Goal: Task Accomplishment & Management: Complete application form

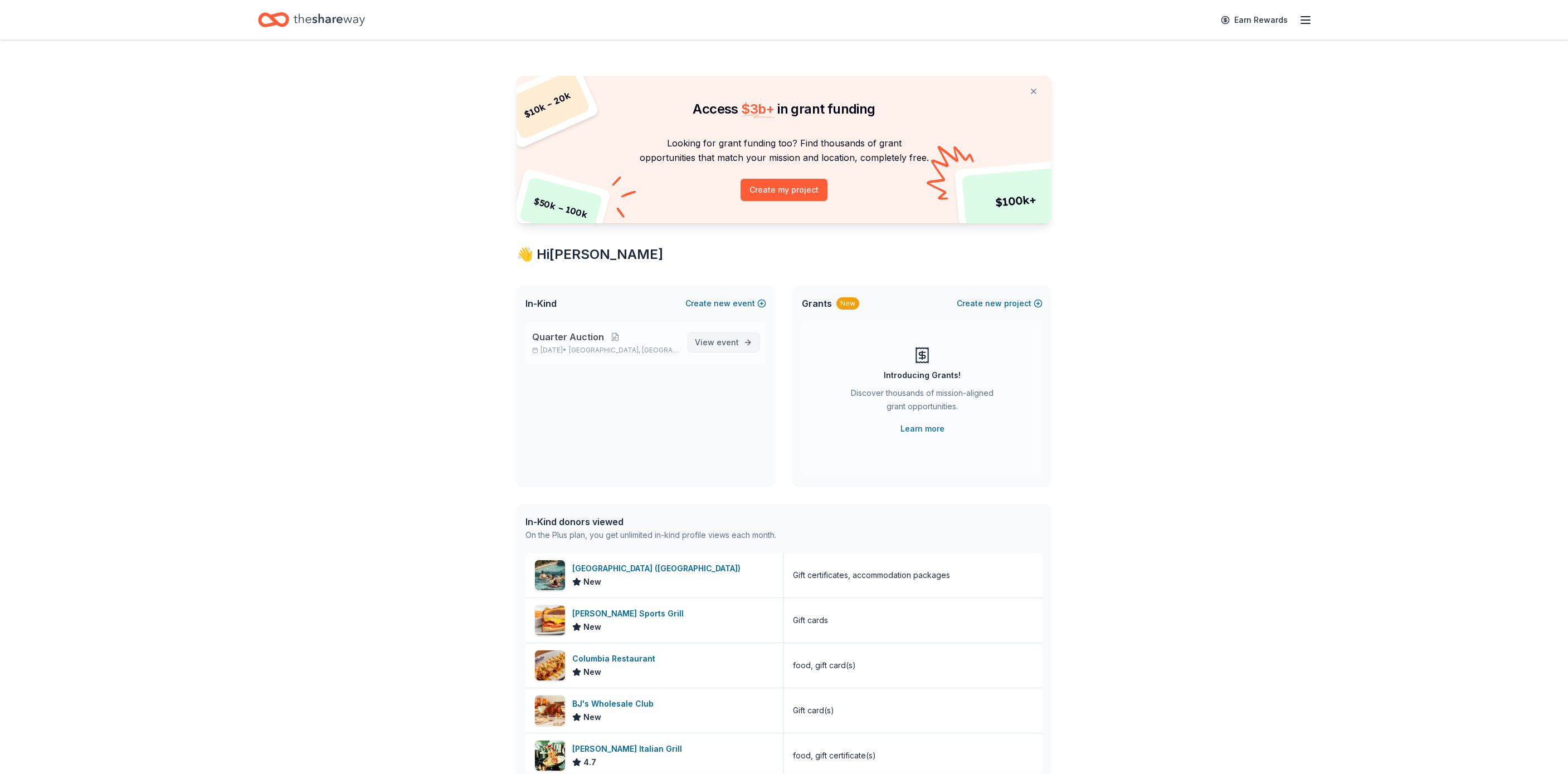
click at [722, 341] on span "event" at bounding box center [727, 342] width 22 height 10
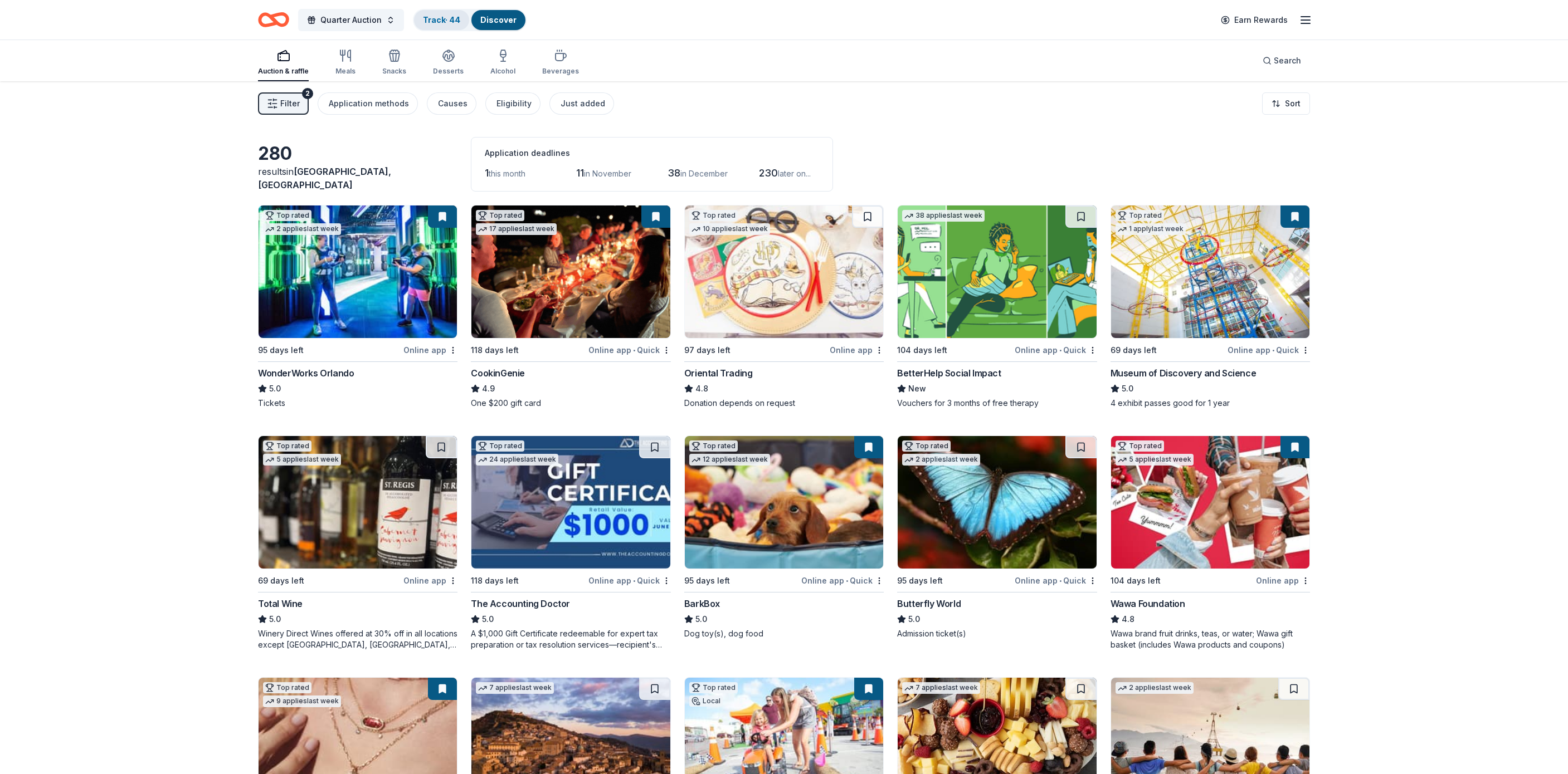
click at [435, 15] on link "Track · 44" at bounding box center [441, 20] width 37 height 10
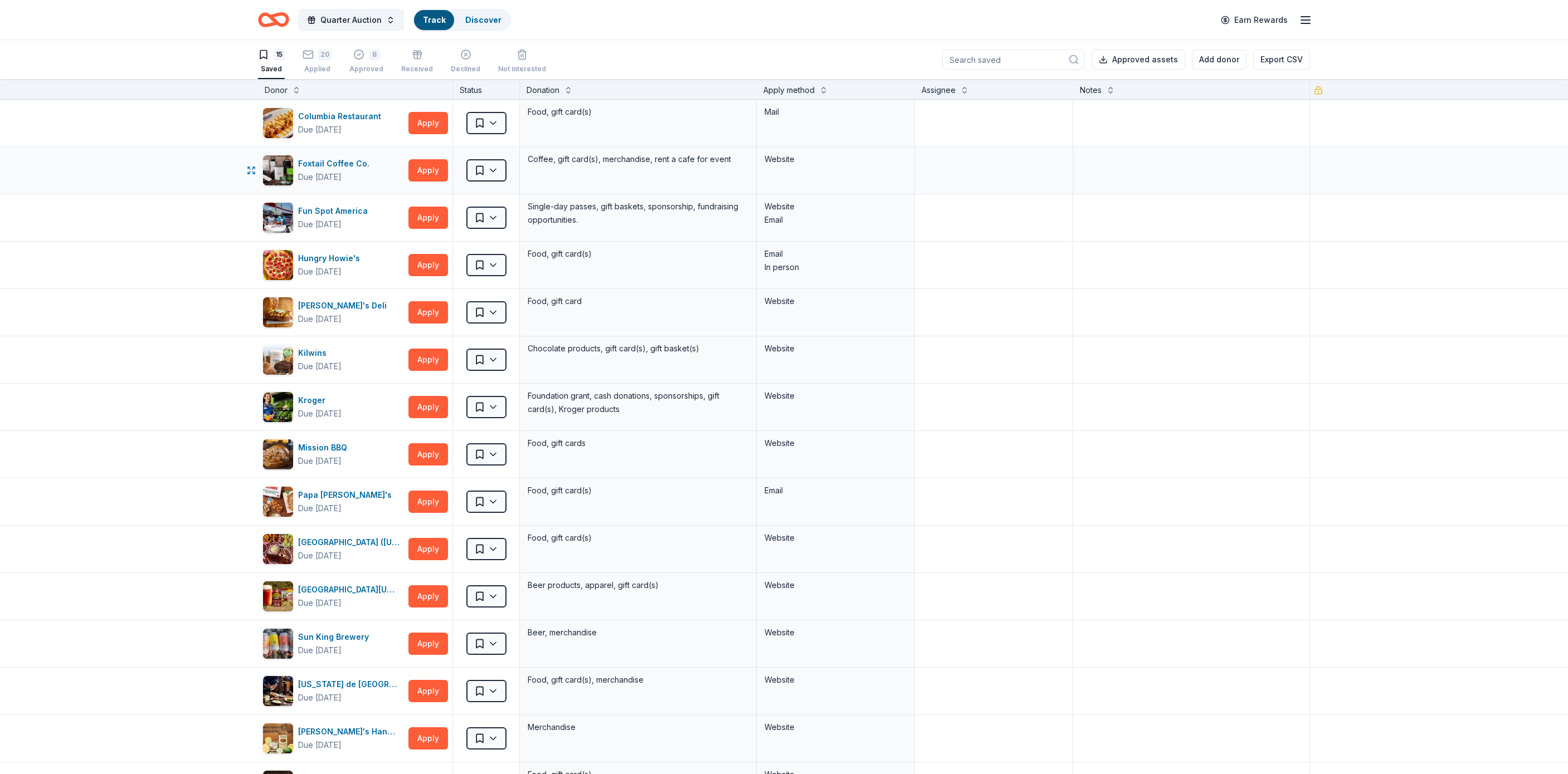
scroll to position [1, 0]
click at [493, 164] on html "Quarter Auction Track · 44 Discover Earn Rewards 15 Saved 20 Applied 8 Approved…" at bounding box center [784, 386] width 1568 height 774
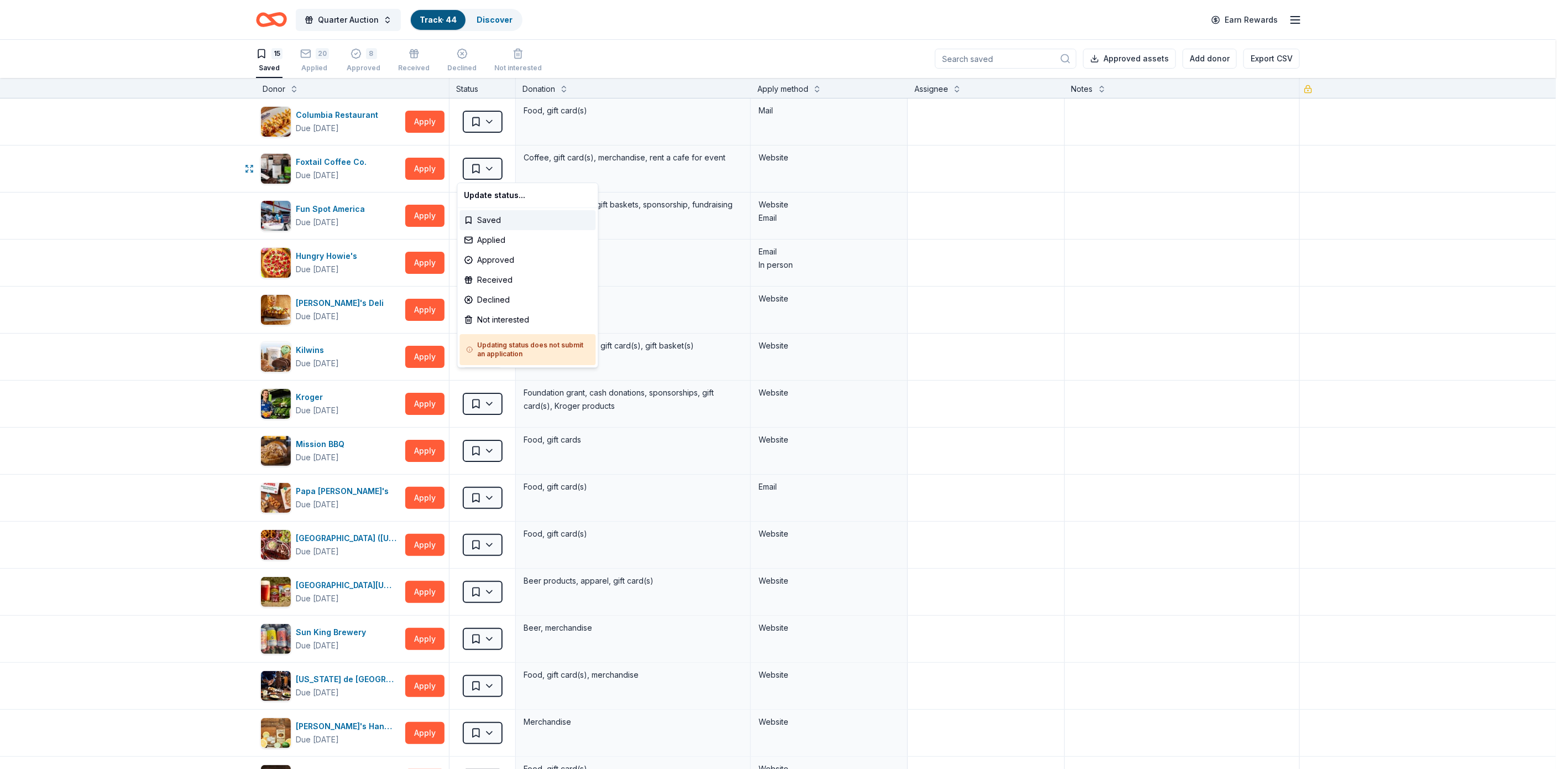
click at [410, 171] on html "Quarter Auction Track · 44 Discover Earn Rewards 15 Saved 20 Applied 8 Approved…" at bounding box center [784, 384] width 1568 height 769
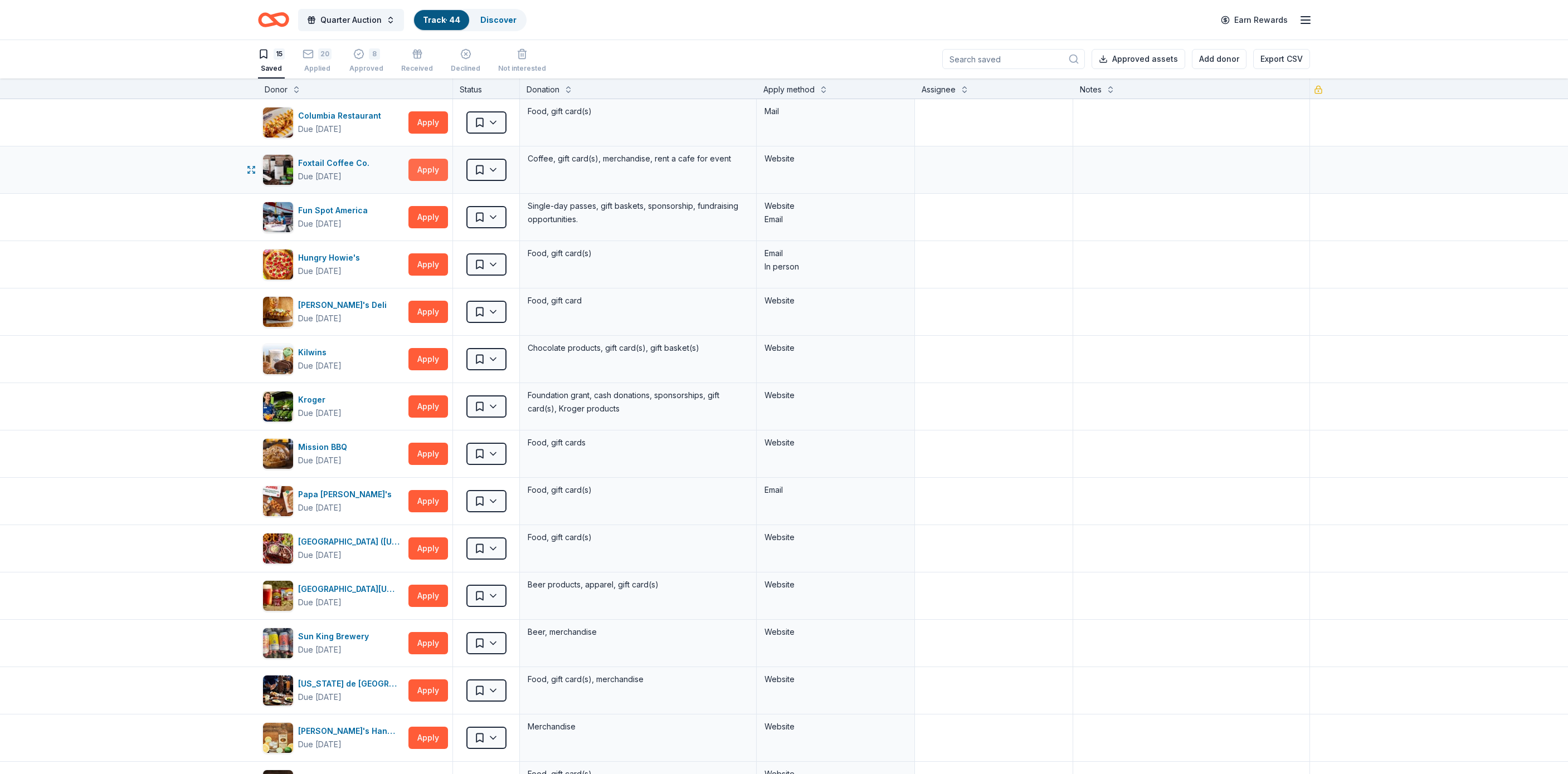
click at [414, 170] on button "Apply" at bounding box center [428, 170] width 40 height 22
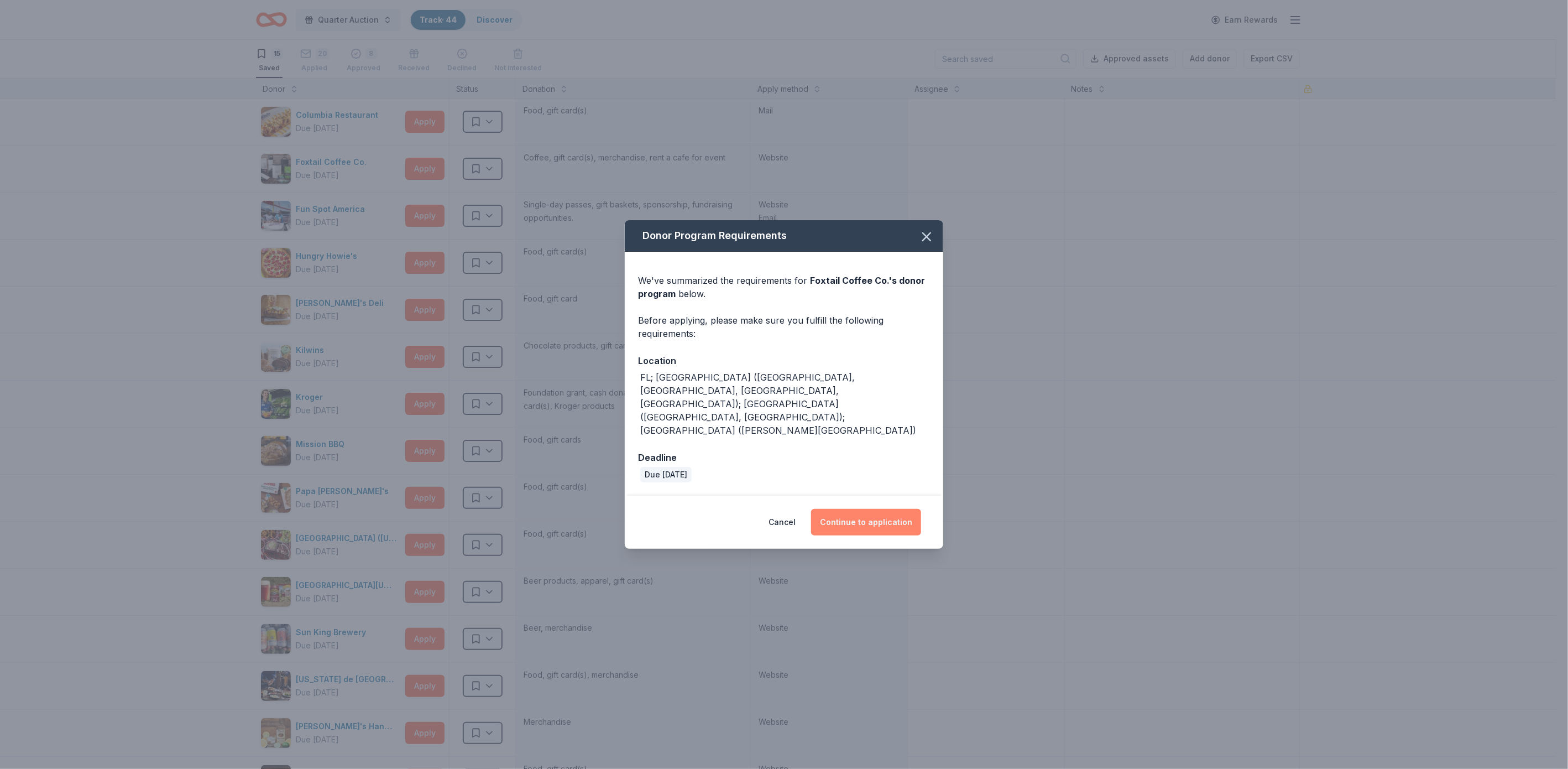
click at [847, 509] on button "Continue to application" at bounding box center [866, 522] width 110 height 26
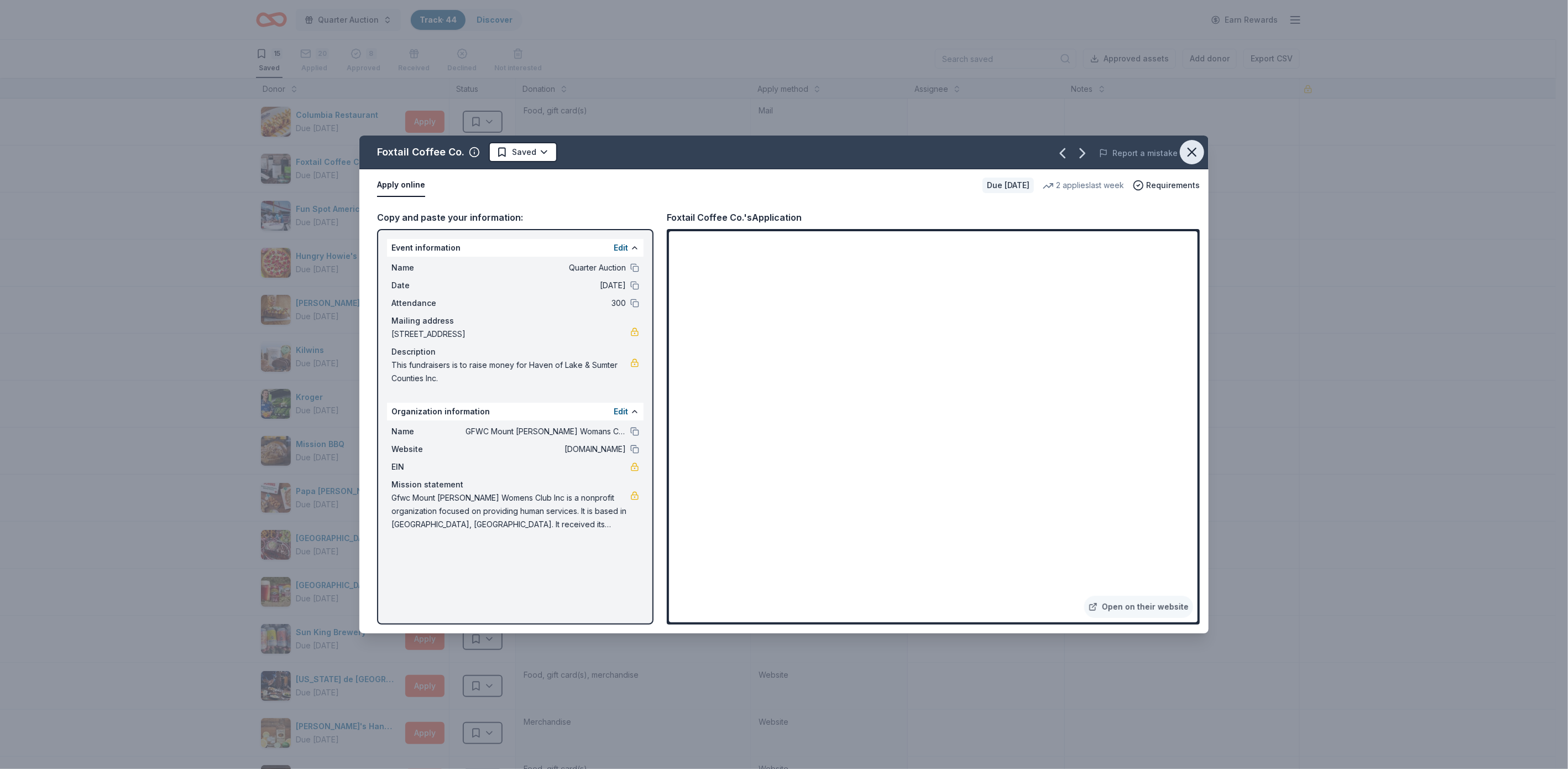
click at [1199, 146] on icon "button" at bounding box center [1192, 152] width 15 height 16
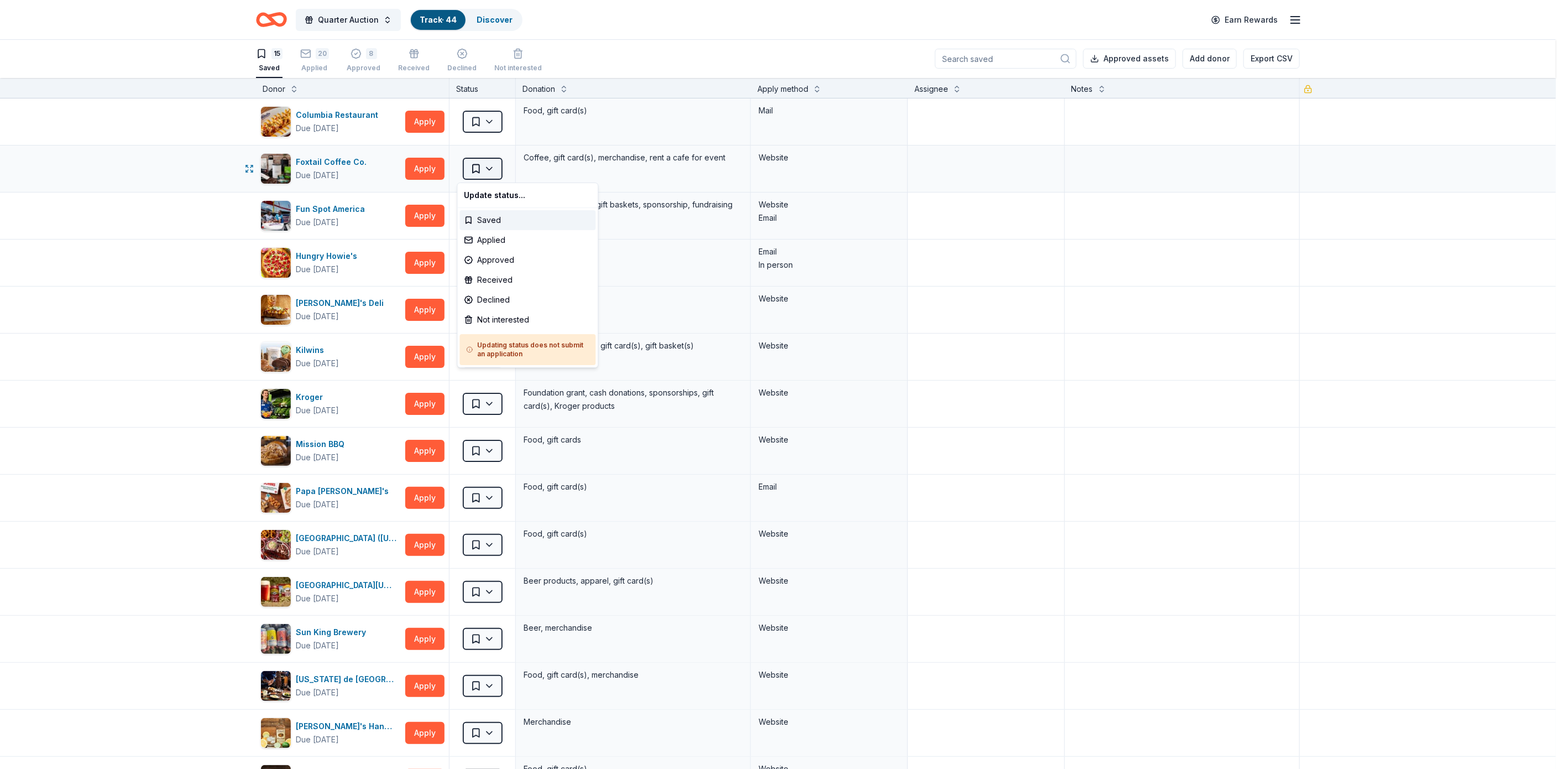
click at [483, 167] on html "Quarter Auction Track · 44 Discover Earn Rewards 15 Saved 20 Applied 8 Approved…" at bounding box center [784, 384] width 1568 height 769
click at [498, 236] on div "Applied" at bounding box center [528, 240] width 136 height 20
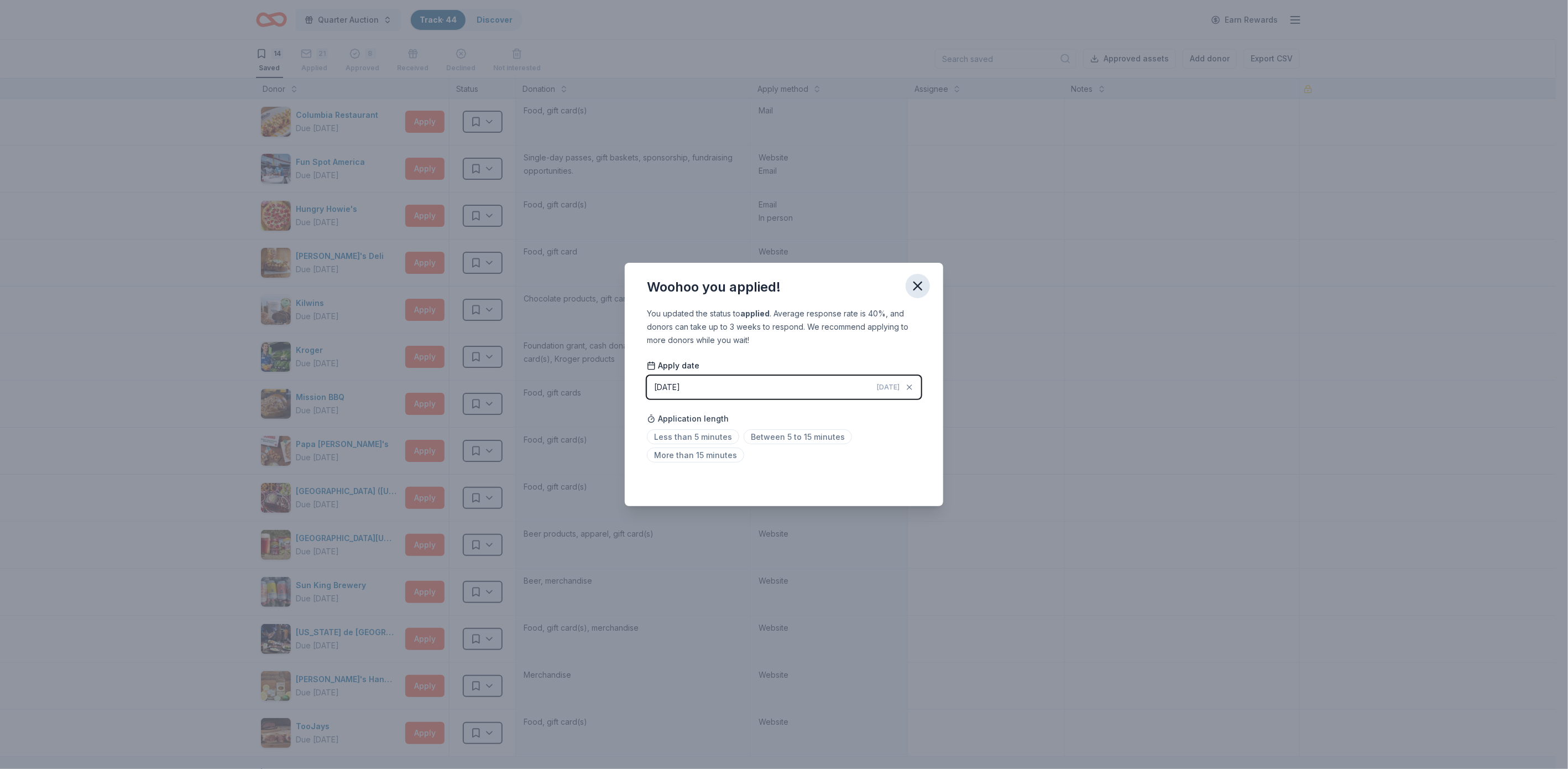
click at [919, 287] on icon "button" at bounding box center [918, 286] width 8 height 8
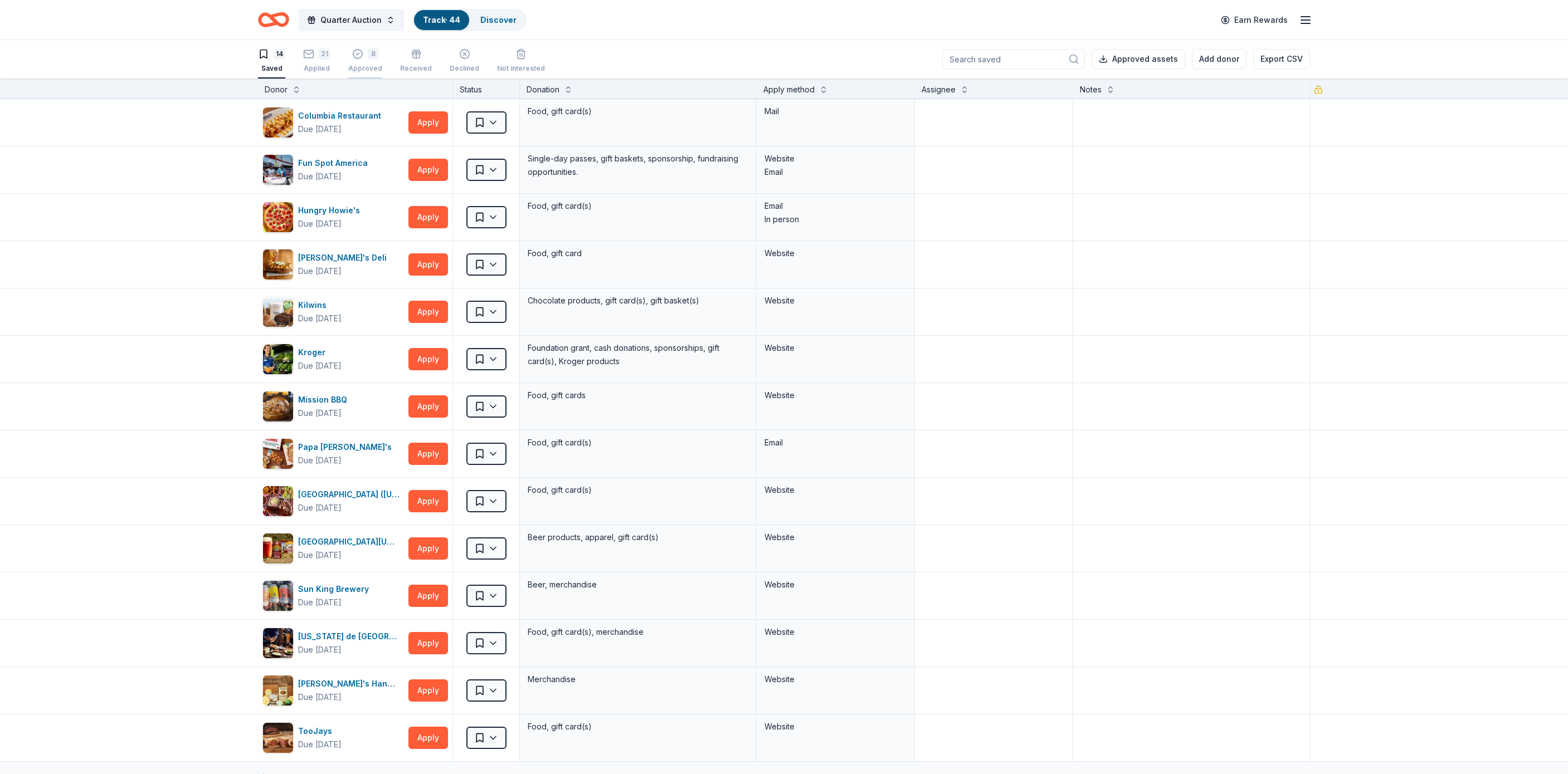
click at [362, 55] on div "8" at bounding box center [365, 53] width 34 height 11
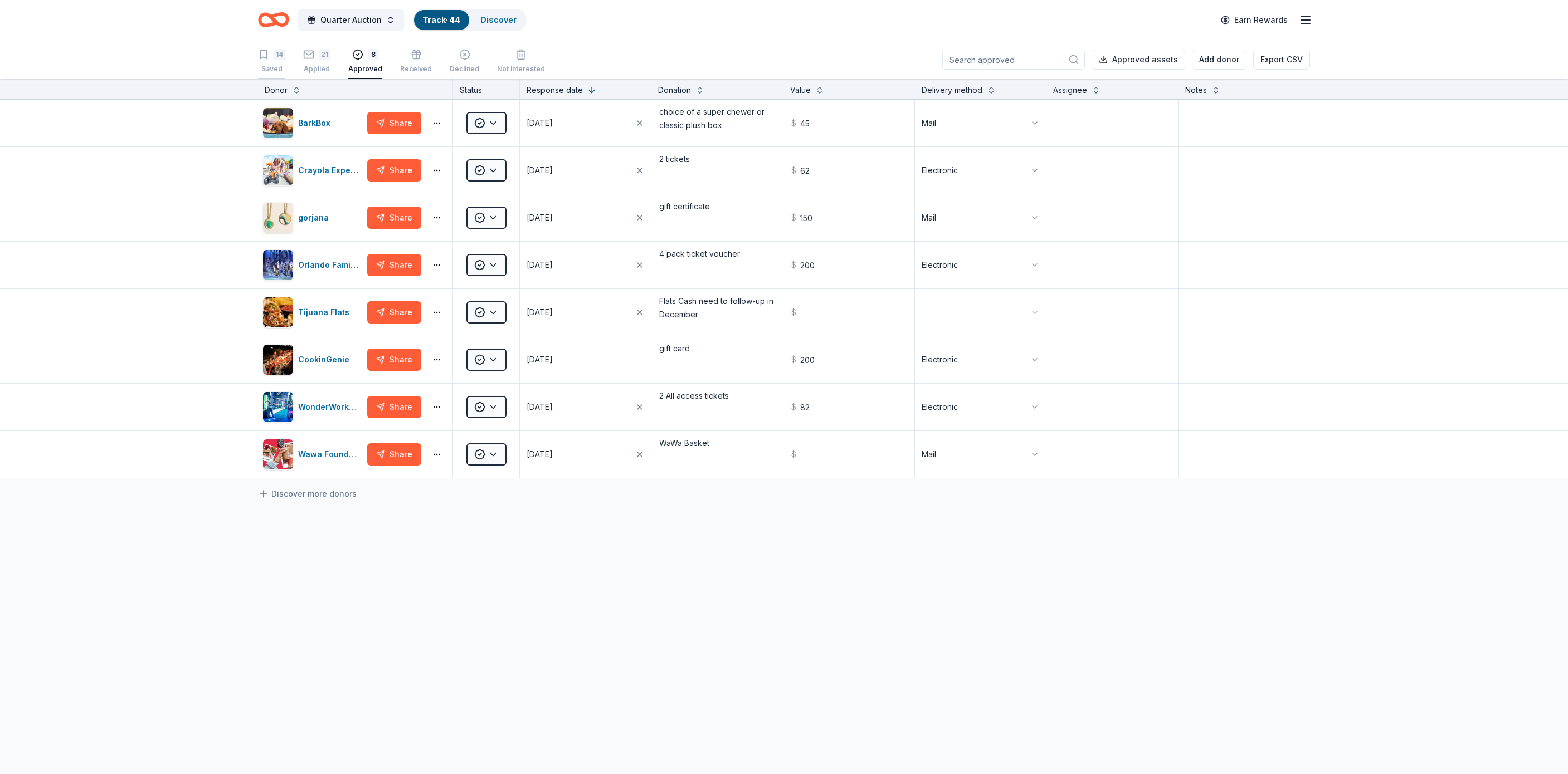
click at [276, 55] on div "14" at bounding box center [279, 54] width 12 height 11
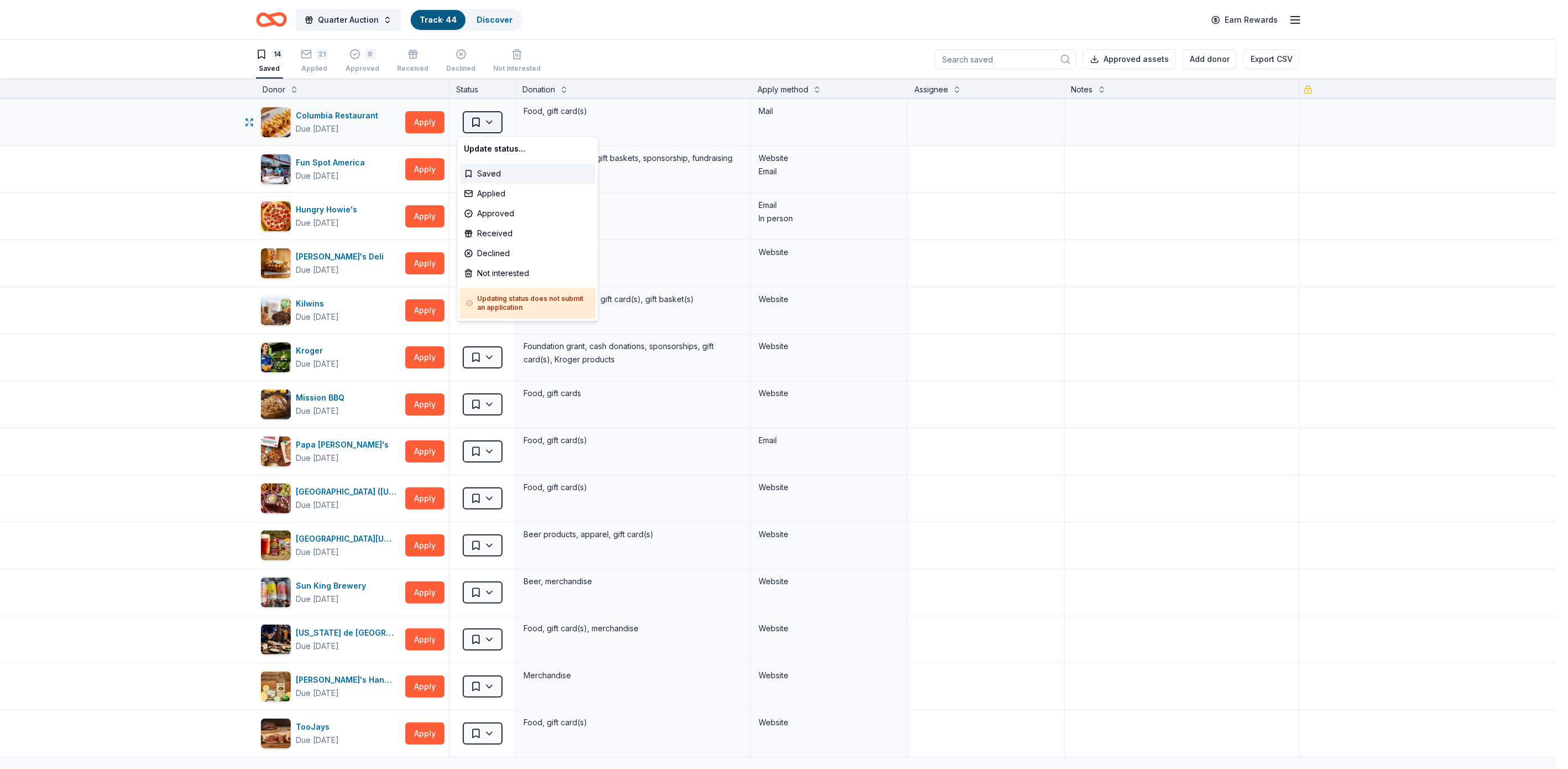
click at [478, 123] on html "Quarter Auction Track · 44 Discover Earn Rewards 14 Saved 21 Applied 8 Approved…" at bounding box center [784, 384] width 1568 height 769
click at [415, 118] on html "Quarter Auction Track · 44 Discover Earn Rewards 14 Saved 21 Applied 8 Approved…" at bounding box center [784, 384] width 1568 height 769
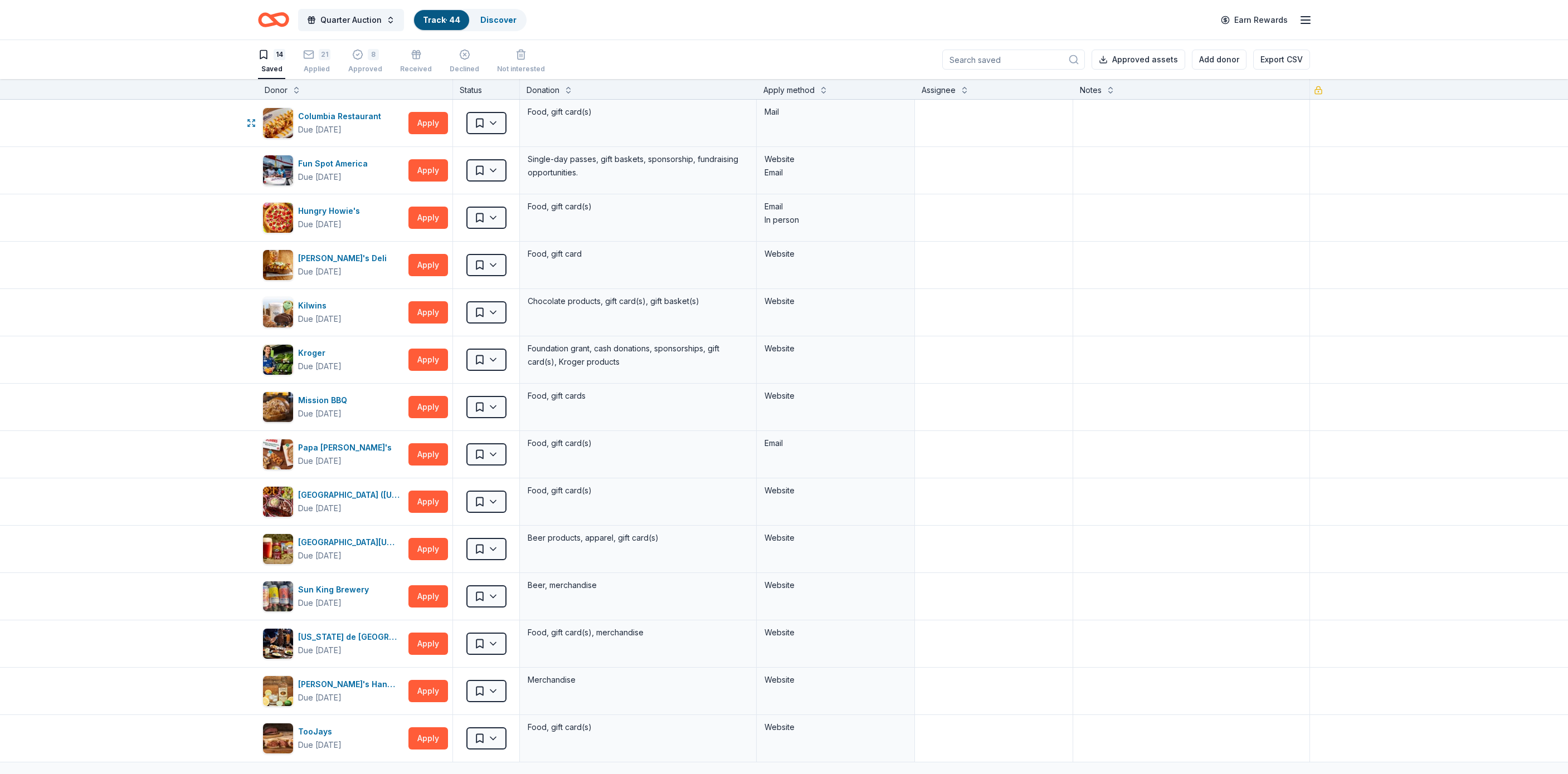
click at [418, 119] on button "Apply" at bounding box center [428, 123] width 40 height 22
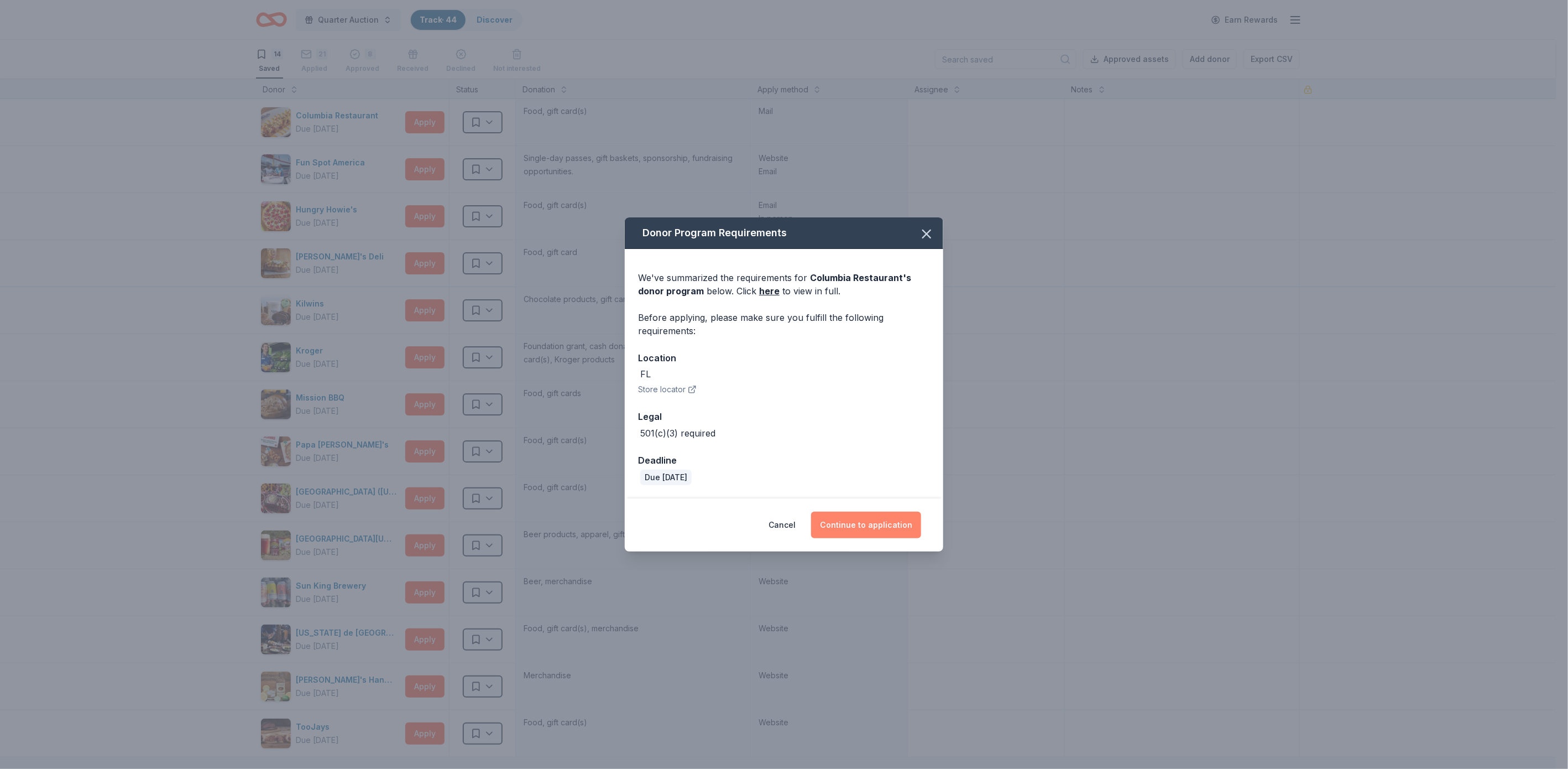
click at [861, 517] on button "Continue to application" at bounding box center [866, 525] width 110 height 26
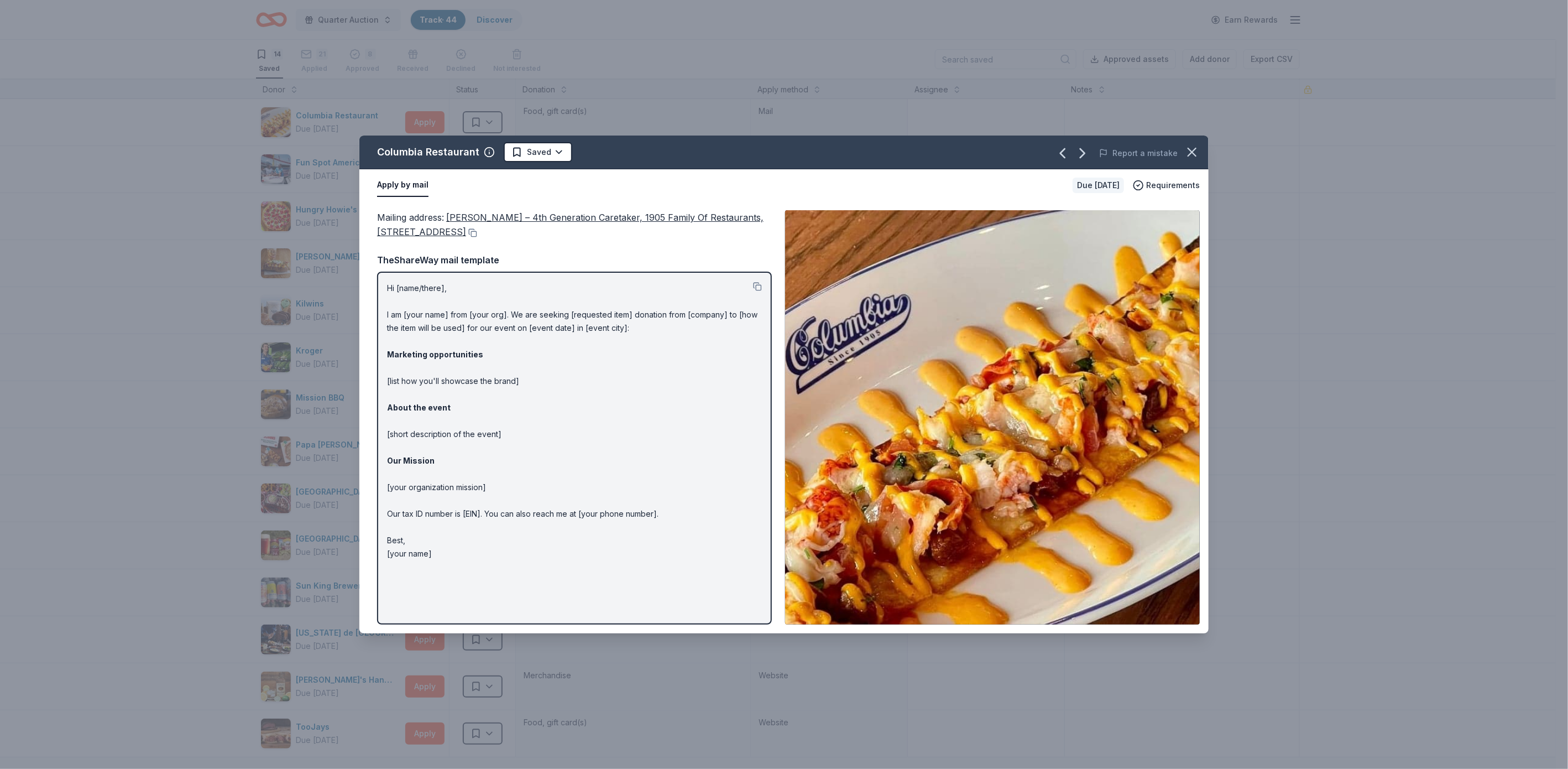
click at [427, 291] on p "Hi [name/there], I am [your name] from [your org]. We are seeking [requested it…" at bounding box center [574, 421] width 375 height 279
click at [756, 289] on button at bounding box center [758, 287] width 9 height 9
click at [406, 184] on button "Apply by mail" at bounding box center [403, 185] width 52 height 23
click at [395, 180] on button "Apply by mail" at bounding box center [403, 185] width 52 height 23
click at [395, 180] on button "Apply by mail" at bounding box center [403, 185] width 52 height 23
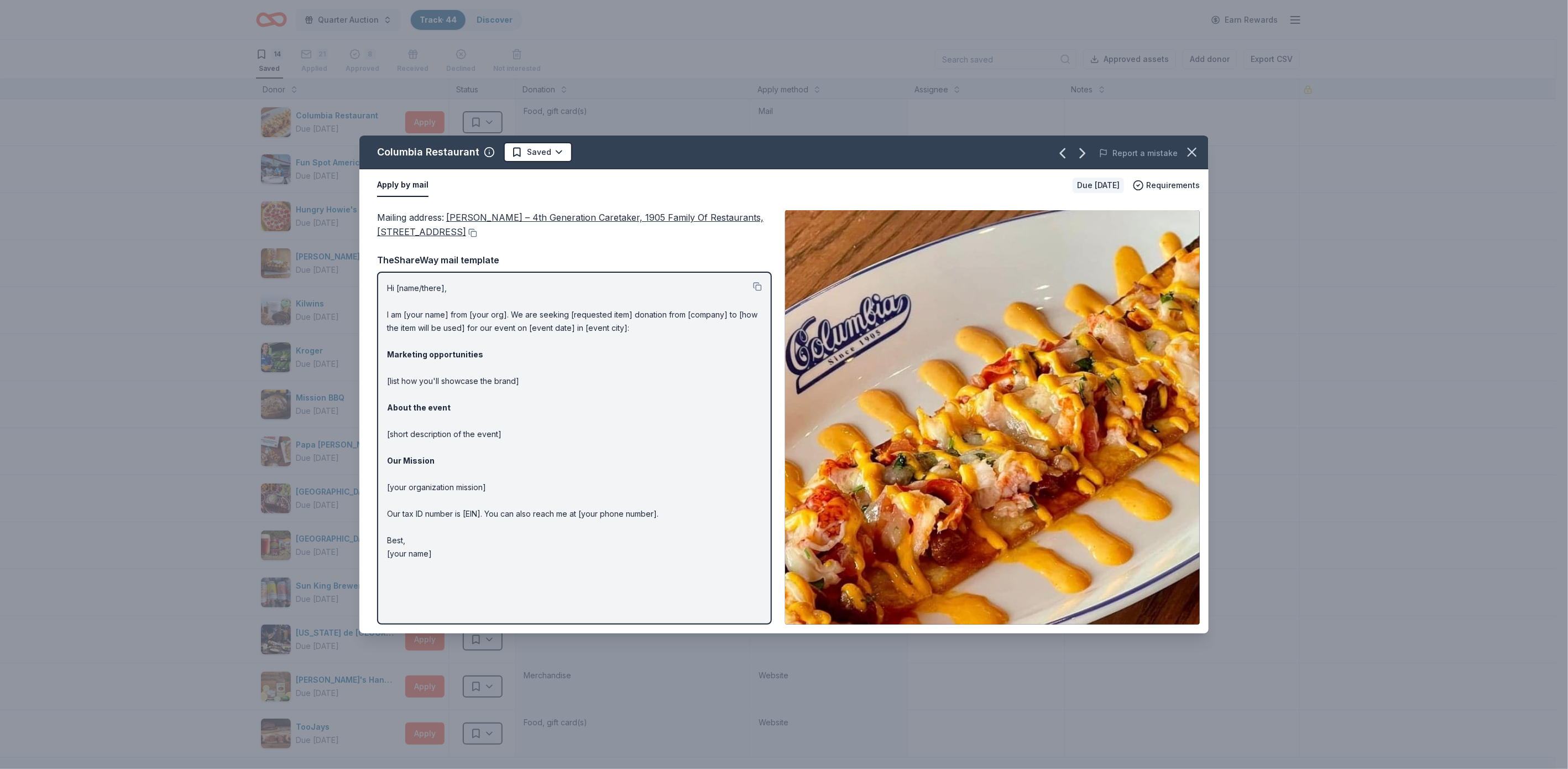
click at [484, 152] on icon "button" at bounding box center [489, 152] width 11 height 11
click at [599, 177] on icon at bounding box center [601, 182] width 11 height 11
click at [595, 234] on div "Mailing address : [PERSON_NAME] – 4th Generation Caretaker, 1905 Family Of Rest…" at bounding box center [574, 224] width 395 height 29
click at [760, 284] on button at bounding box center [758, 287] width 9 height 9
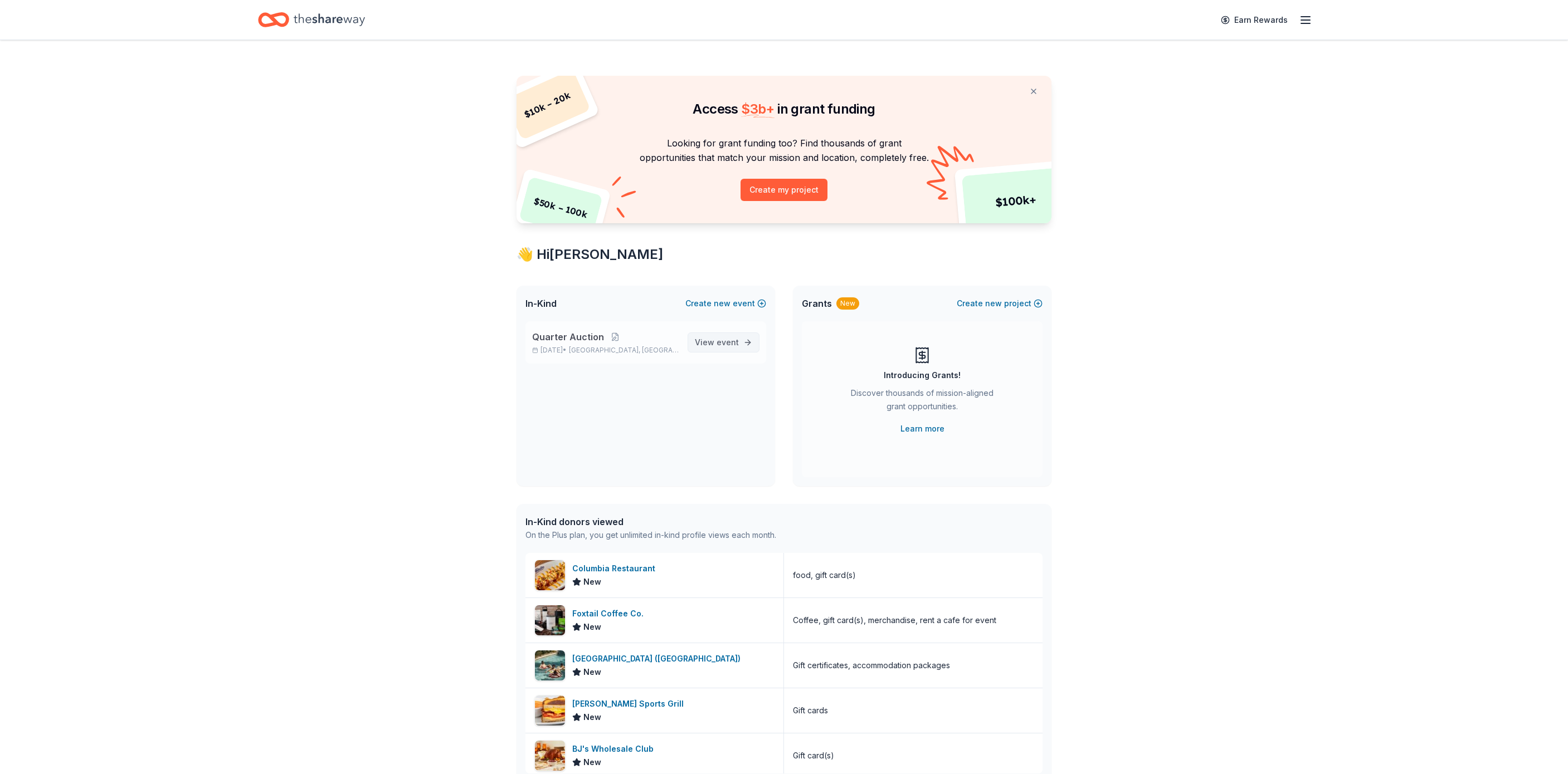
click at [742, 341] on link "View event" at bounding box center [723, 342] width 72 height 20
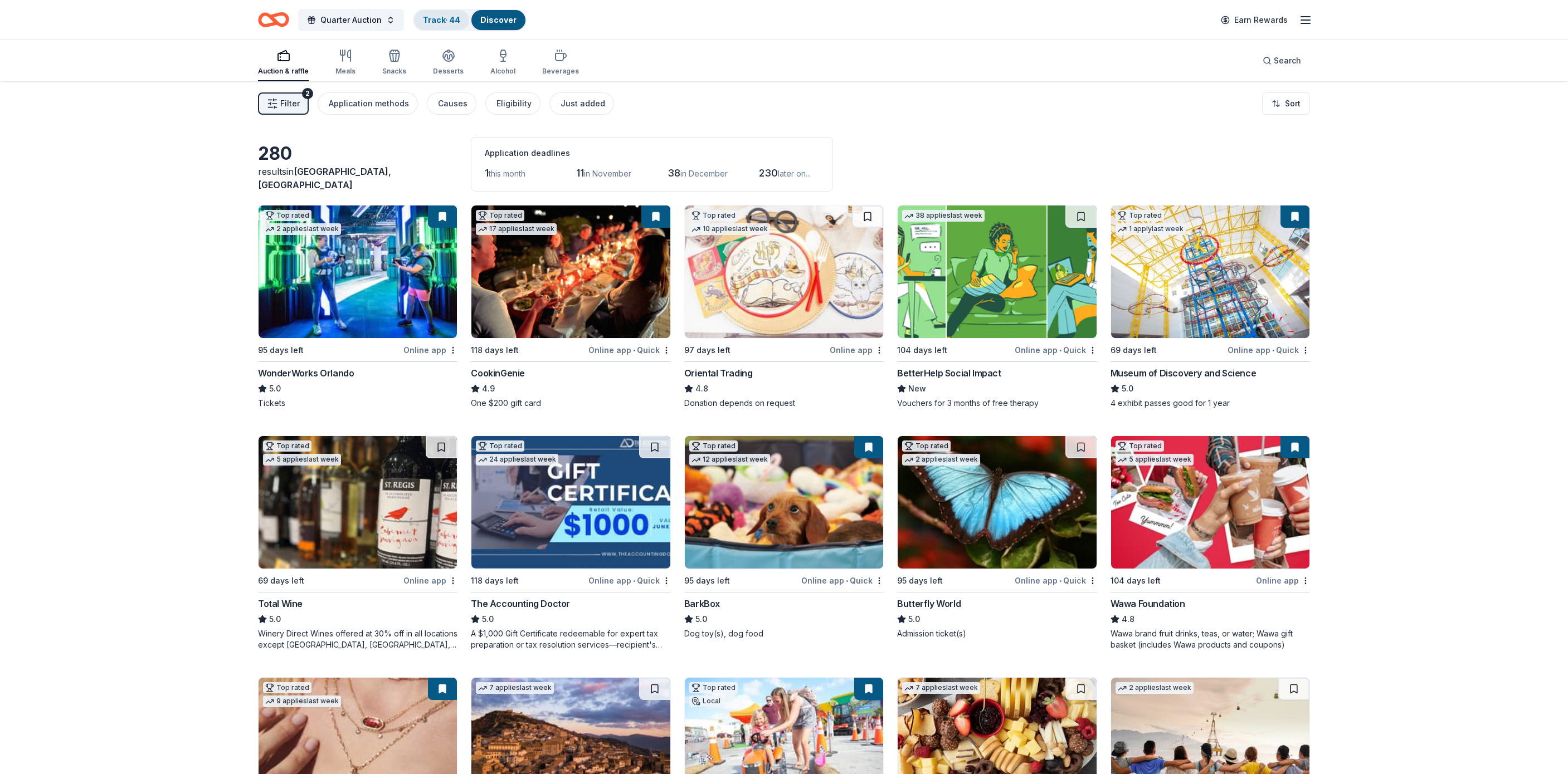
click at [432, 10] on div "Track · 44" at bounding box center [441, 20] width 55 height 20
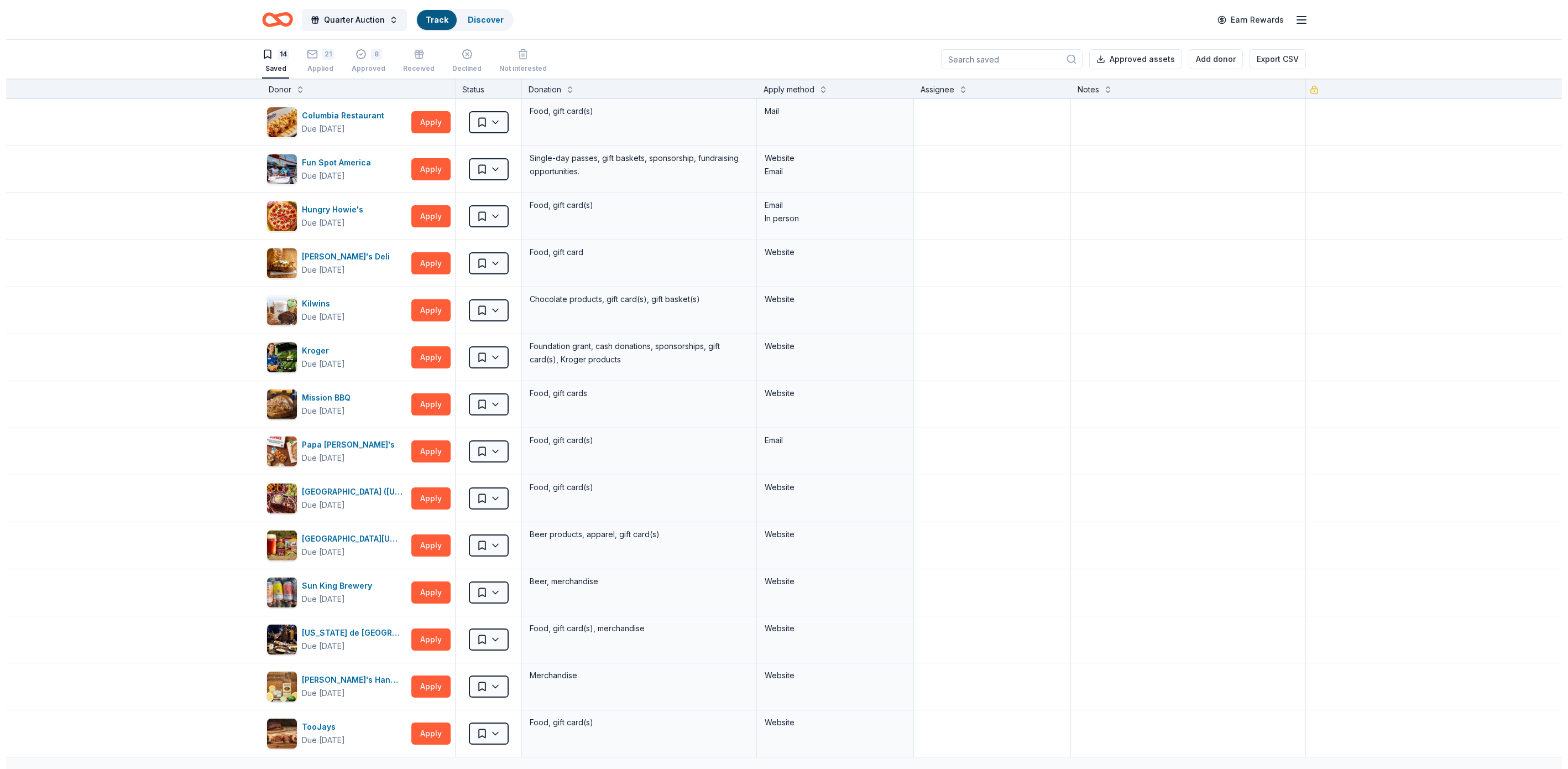
scroll to position [1, 0]
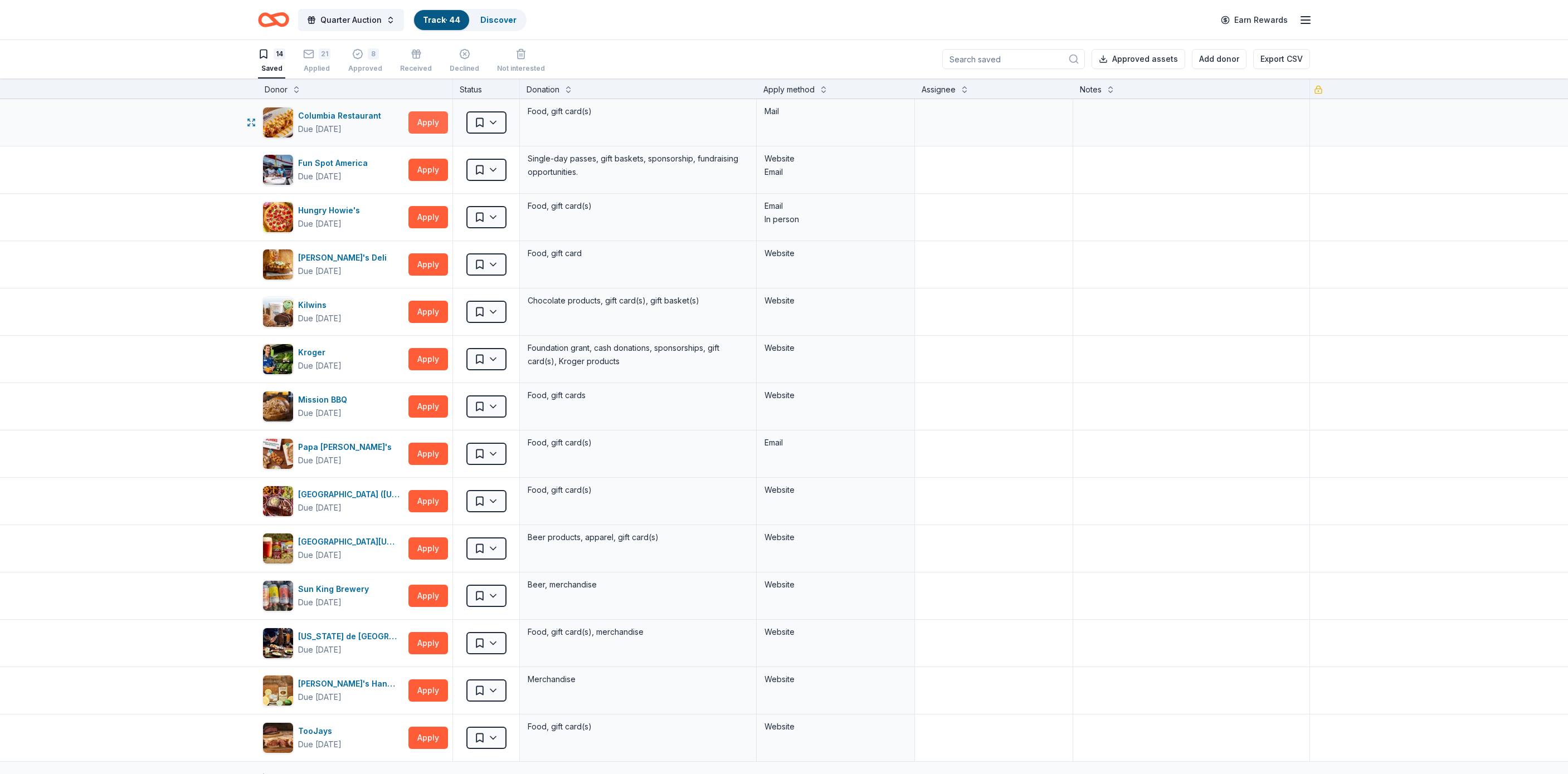
click at [425, 120] on button "Apply" at bounding box center [428, 122] width 40 height 22
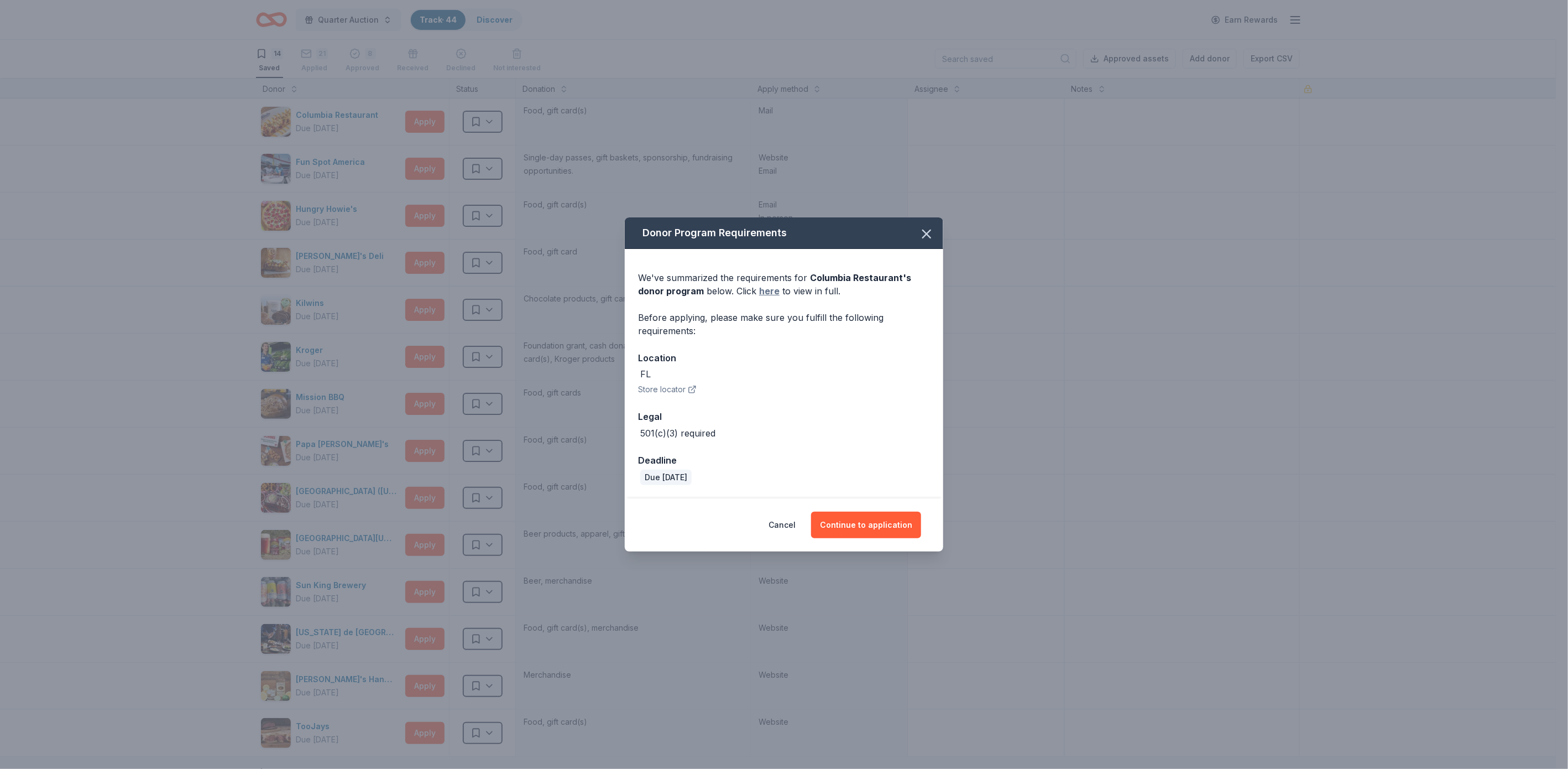
click at [770, 286] on link "here" at bounding box center [770, 291] width 21 height 14
click at [924, 229] on icon "button" at bounding box center [927, 234] width 15 height 16
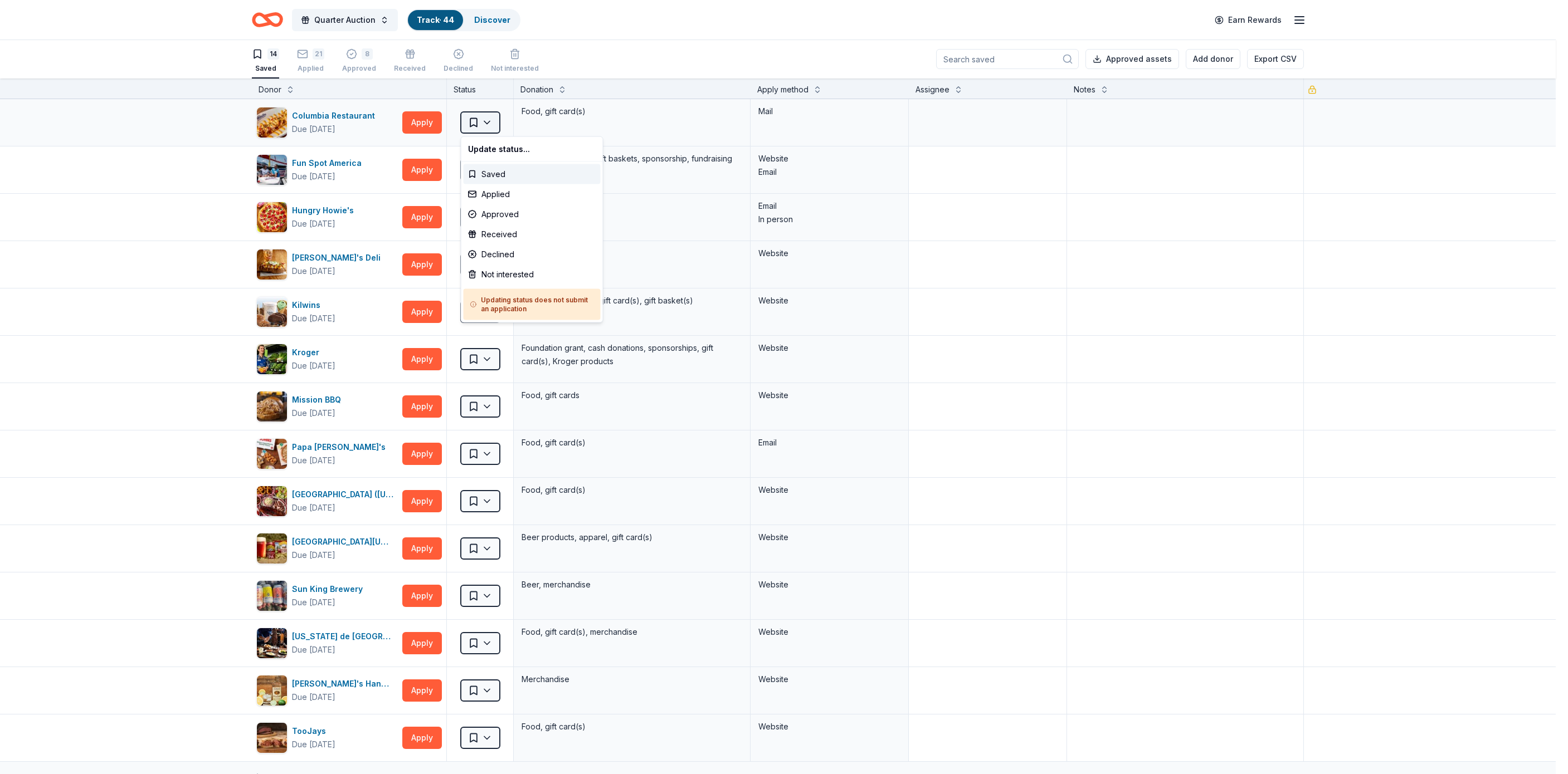
click at [487, 118] on html "Quarter Auction Track · 44 Discover Earn Rewards 14 Saved 21 Applied 8 Approved…" at bounding box center [784, 386] width 1568 height 774
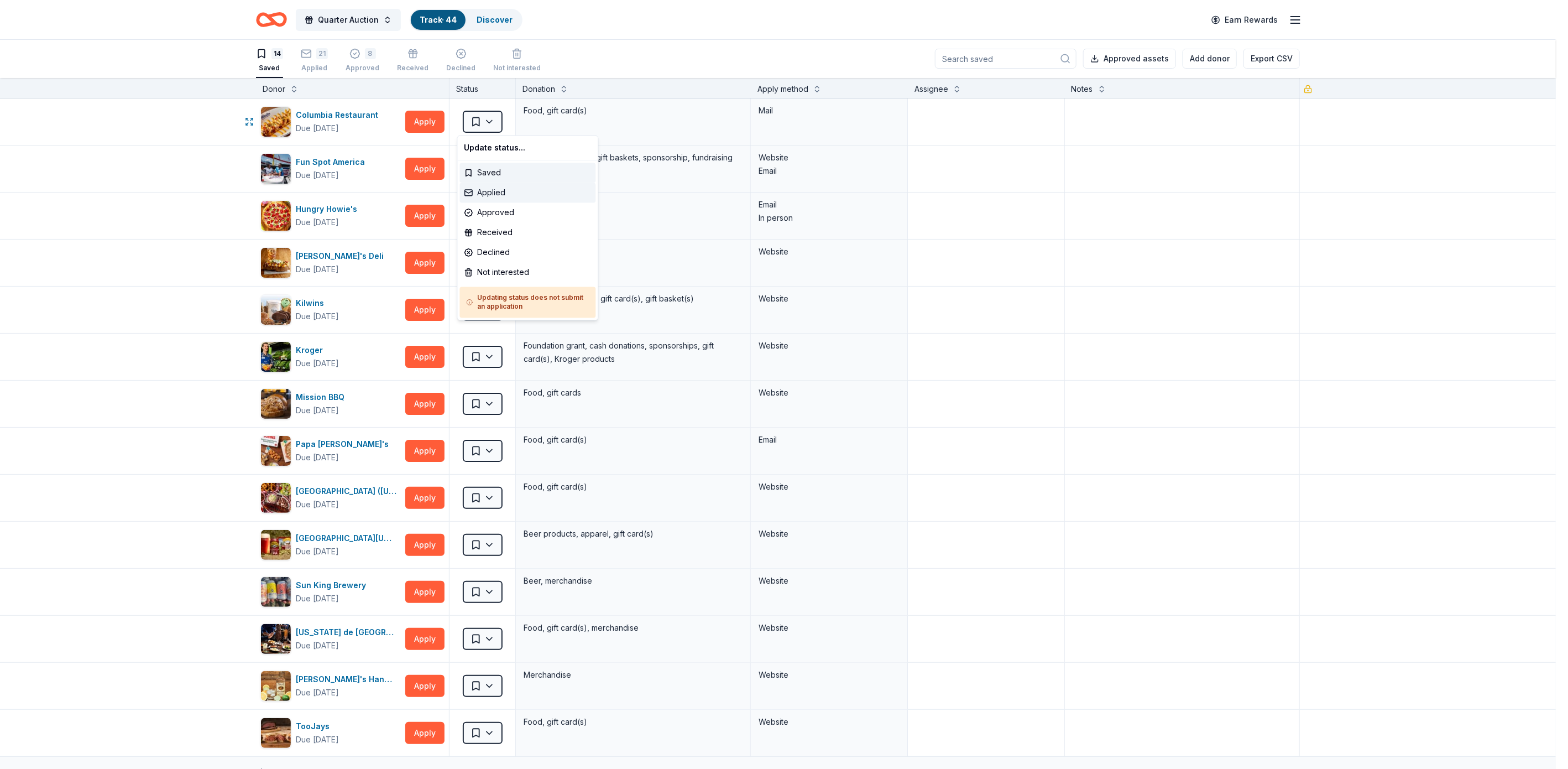
click at [503, 190] on div "Applied" at bounding box center [528, 193] width 136 height 20
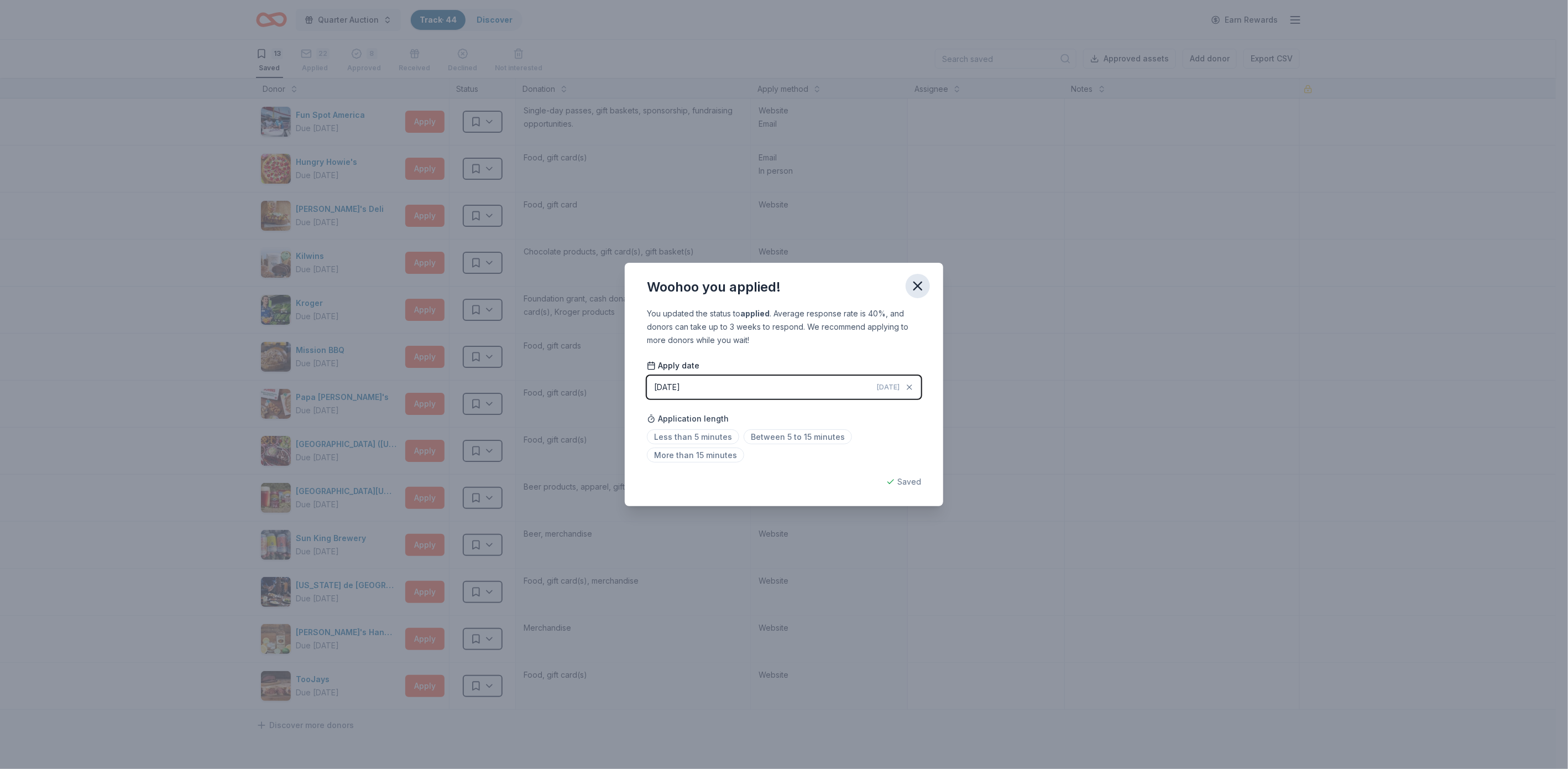
click at [913, 279] on icon "button" at bounding box center [918, 286] width 15 height 16
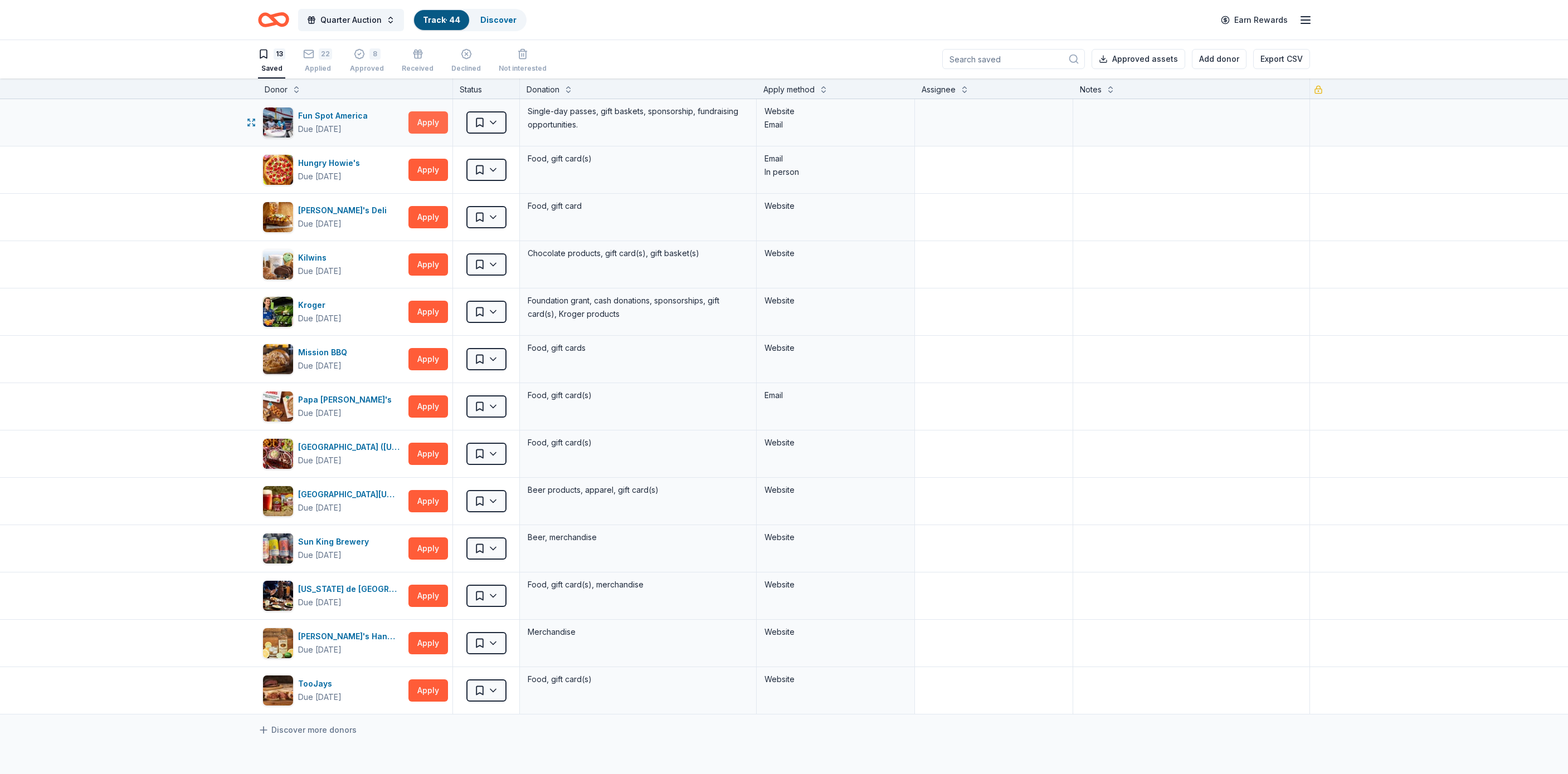
click at [418, 121] on button "Apply" at bounding box center [428, 122] width 40 height 22
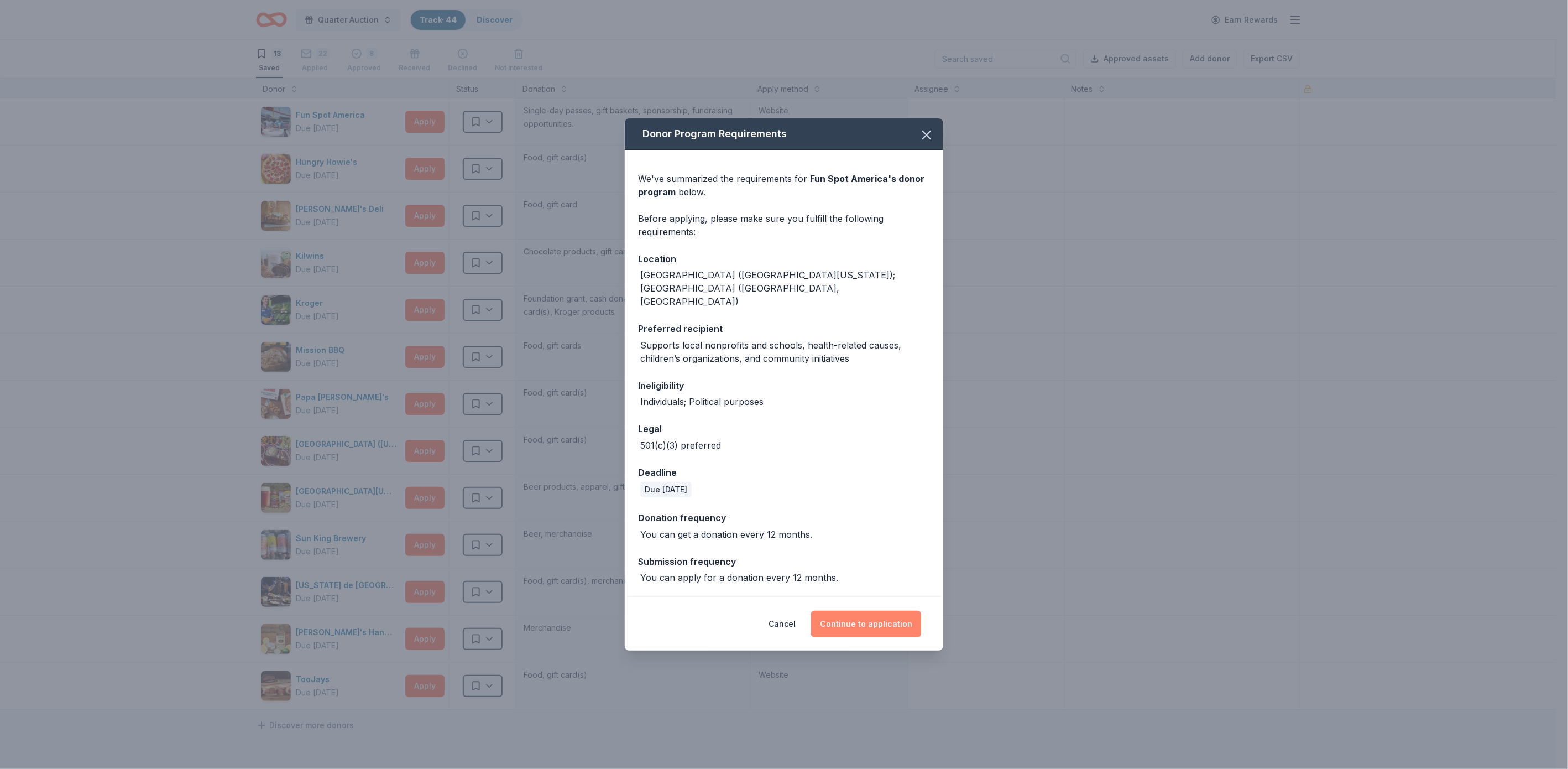
click at [888, 611] on button "Continue to application" at bounding box center [866, 624] width 110 height 26
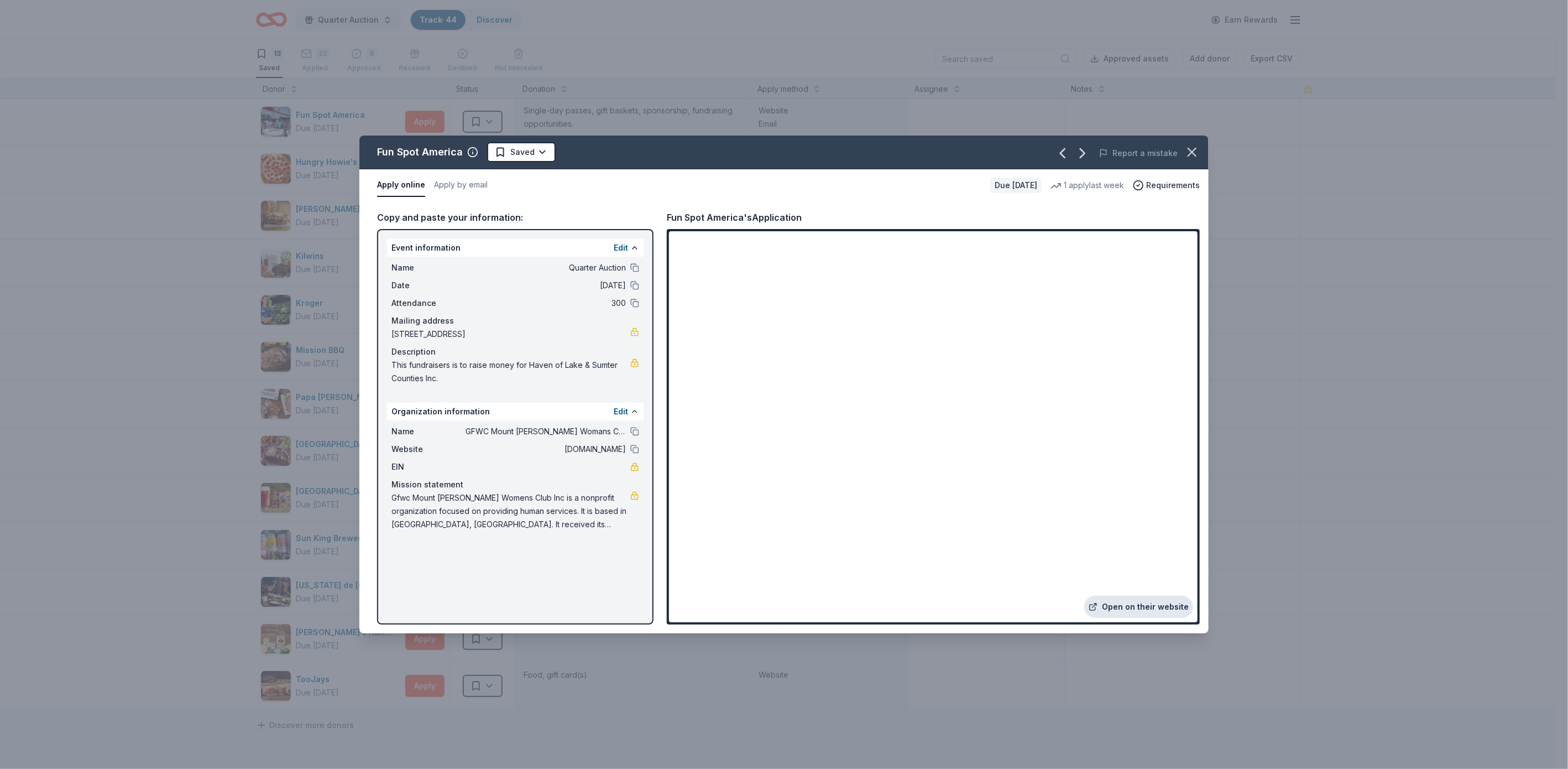
click at [1191, 611] on link "Open on their website" at bounding box center [1139, 607] width 109 height 22
